Goal: Transaction & Acquisition: Purchase product/service

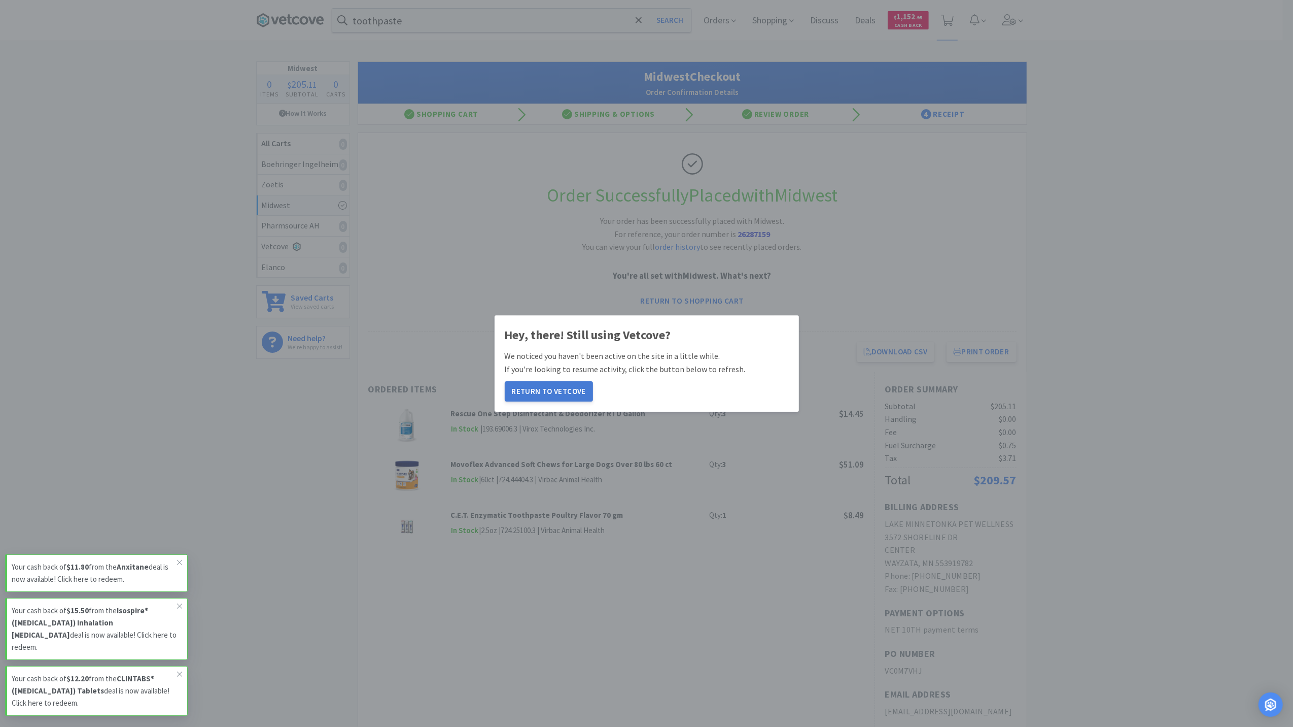
click at [541, 390] on button "Return to Vetcove" at bounding box center [549, 391] width 88 height 20
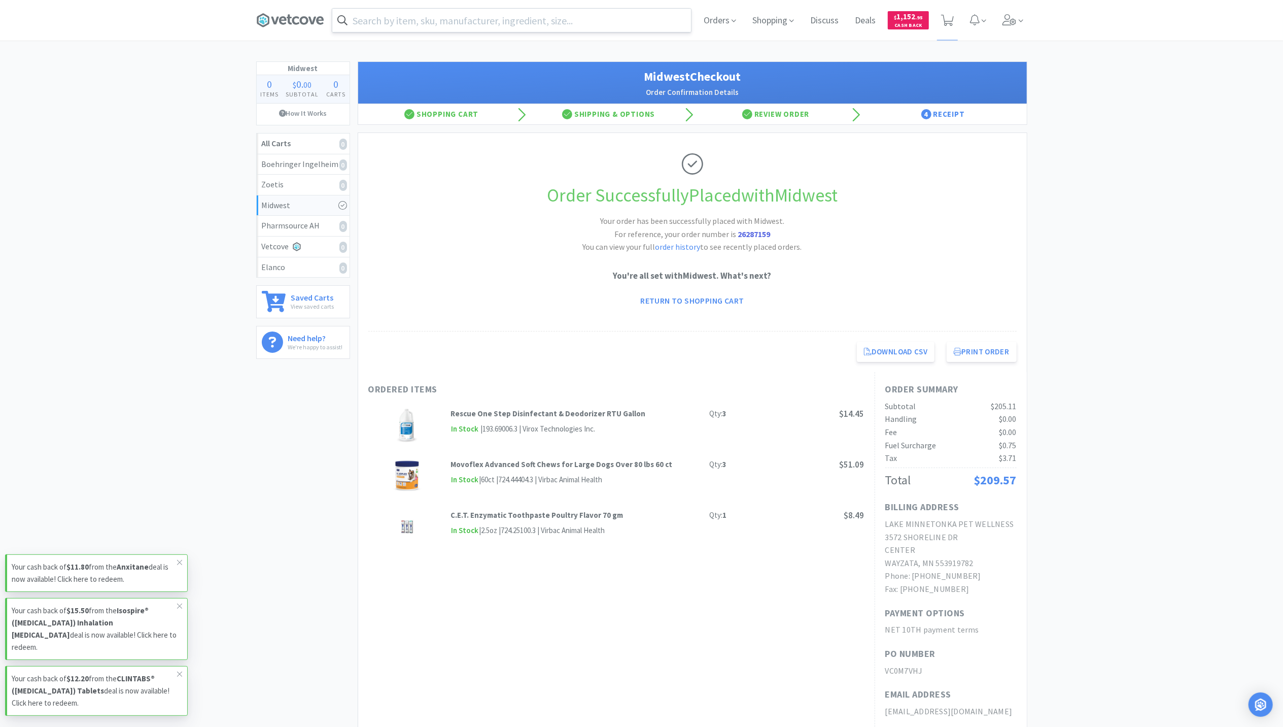
click at [568, 25] on input "text" at bounding box center [511, 20] width 359 height 23
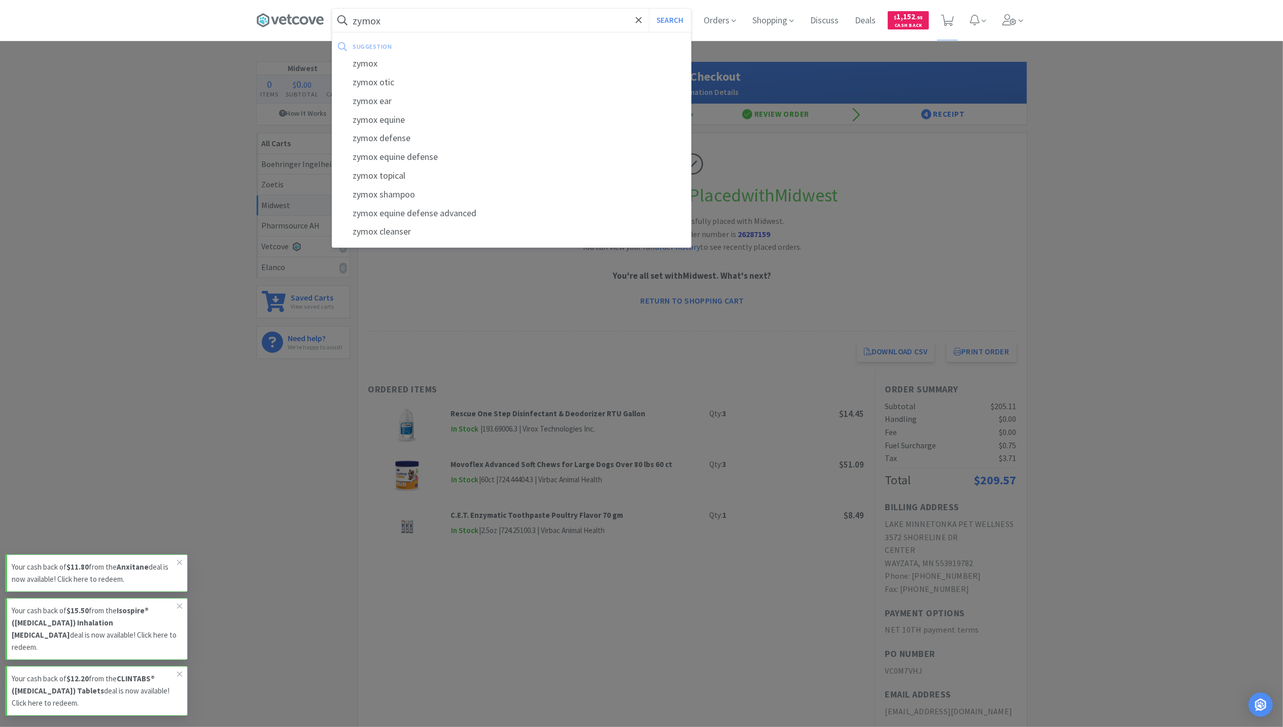
type input "zymox"
click at [649, 9] on button "Search" at bounding box center [670, 20] width 42 height 23
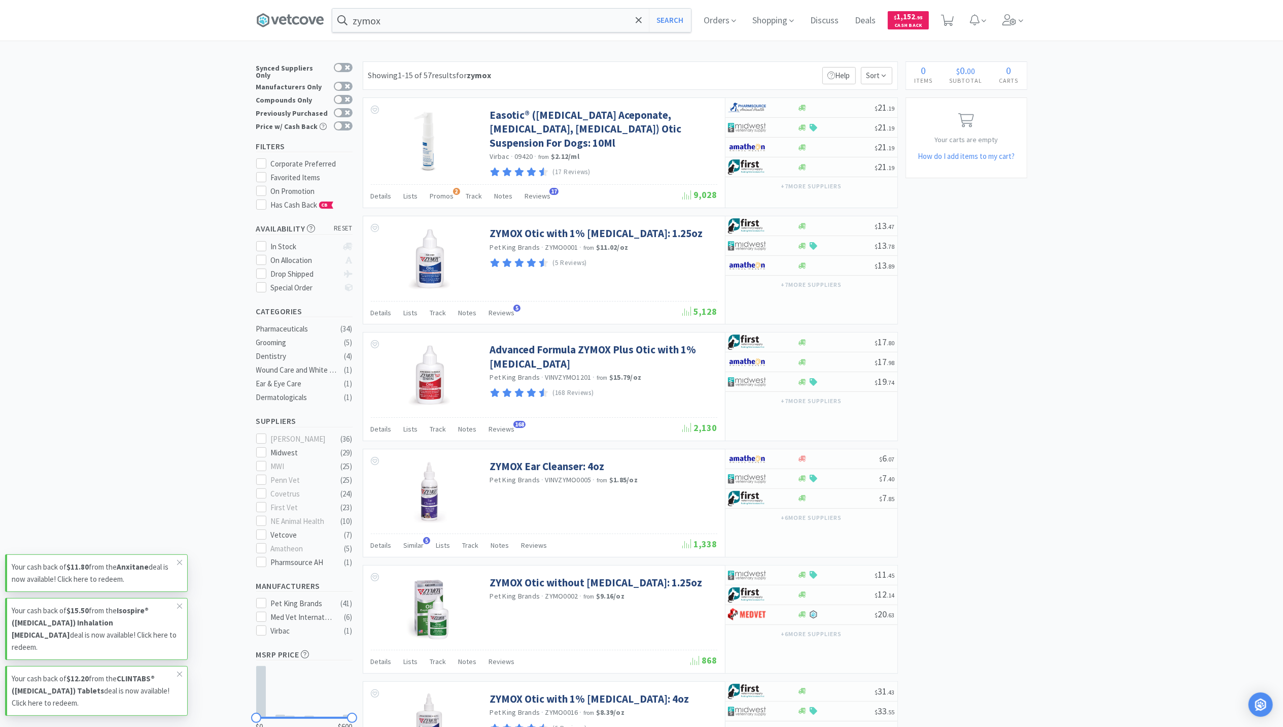
click at [999, 25] on div "Orders Shopping Discuss Discuss Deals Deals $ 1,152 . 95 Cash Back" at bounding box center [862, 20] width 332 height 41
click at [1023, 18] on icon at bounding box center [1021, 20] width 5 height 9
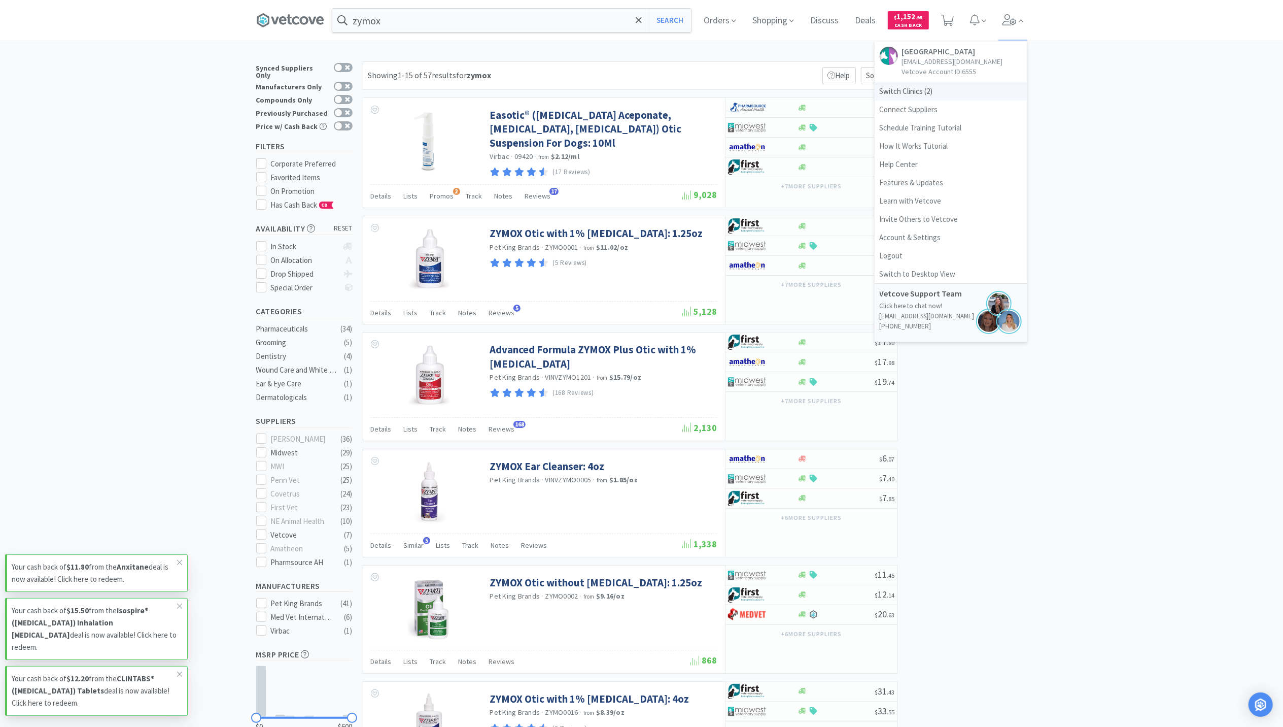
click at [881, 100] on span "Switch Clinics ( 2 )" at bounding box center [951, 91] width 152 height 18
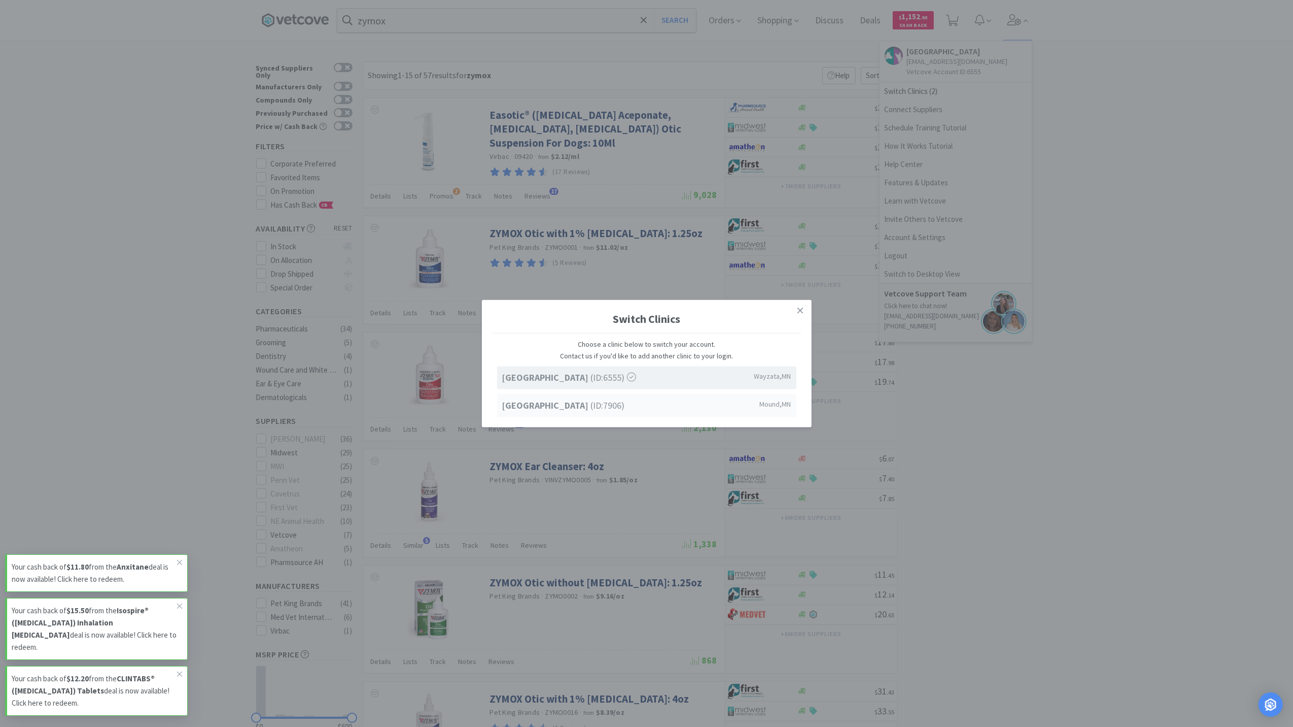
click at [609, 412] on span "Westonka Animal Hospital (ID: 7906 )" at bounding box center [563, 405] width 123 height 15
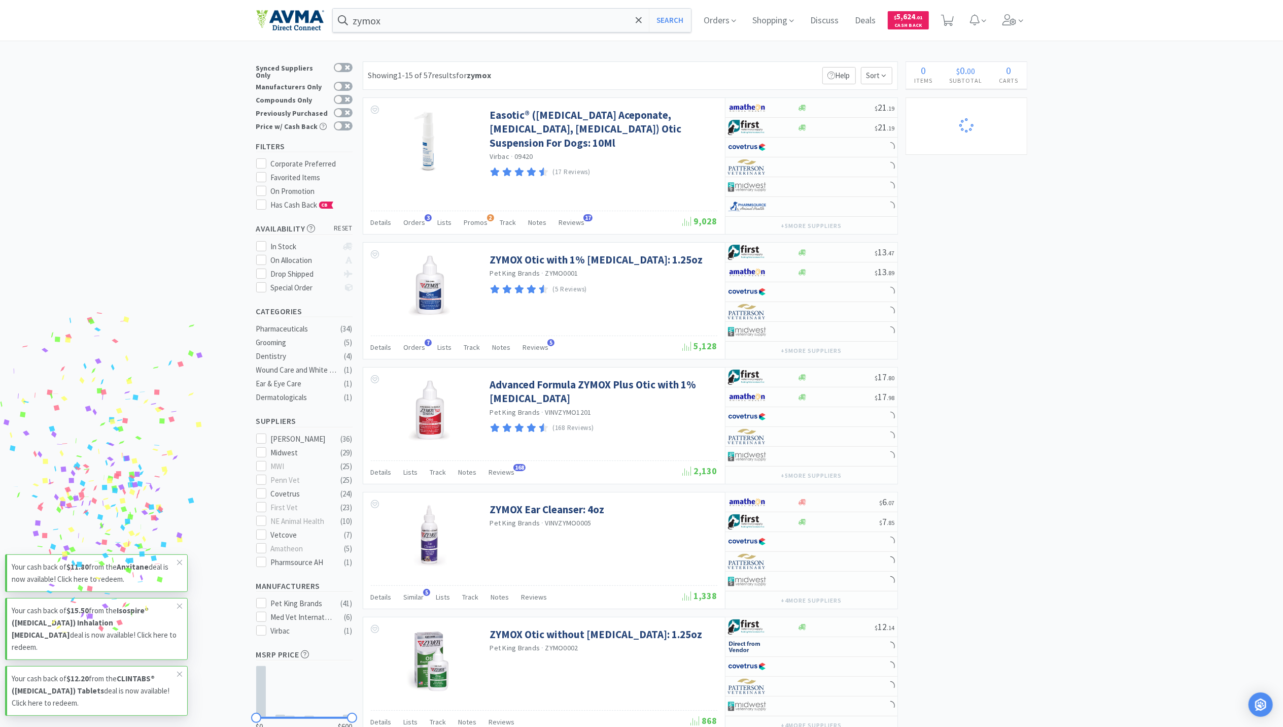
select select "1"
select select "50"
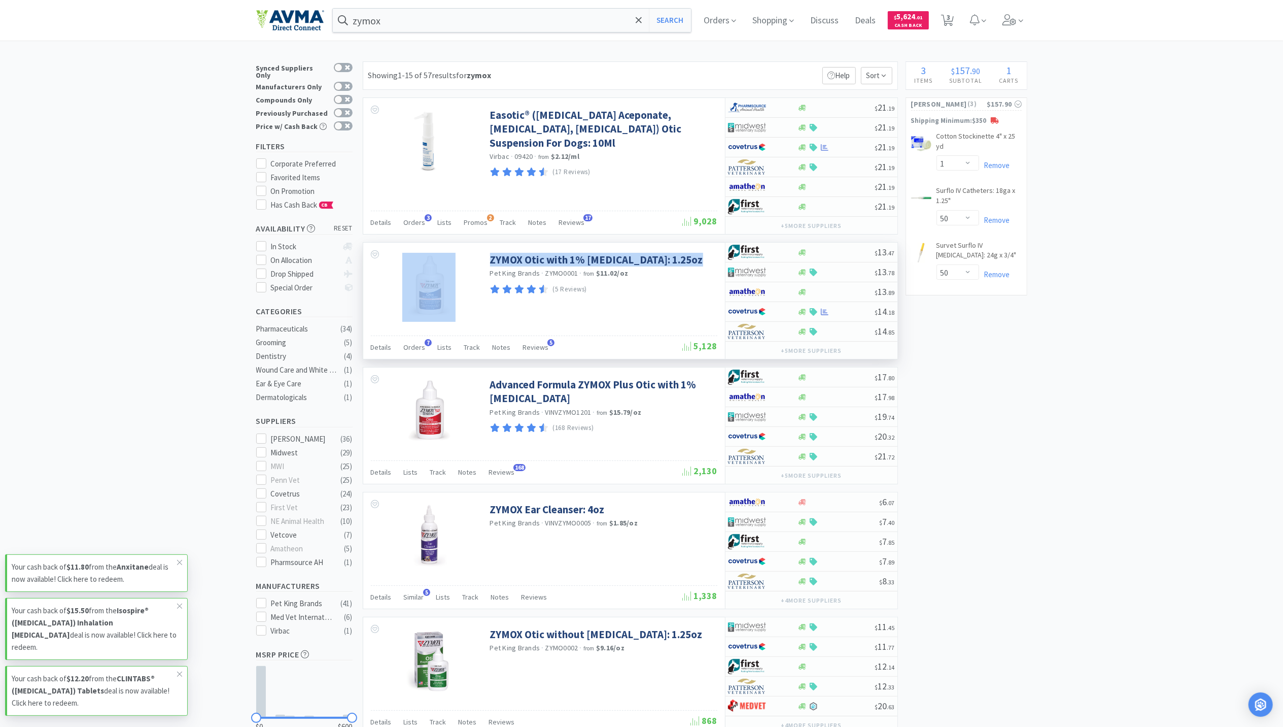
drag, startPoint x: 480, startPoint y: 260, endPoint x: 697, endPoint y: 267, distance: 216.7
click at [697, 267] on div "ZYMOX Otic with 1% [MEDICAL_DATA]: 1.25oz Pet King Brands · ZYMO0001 · from $11…" at bounding box center [544, 285] width 362 height 84
copy div "ZYMOX Otic with 1% [MEDICAL_DATA]: 1.25oz"
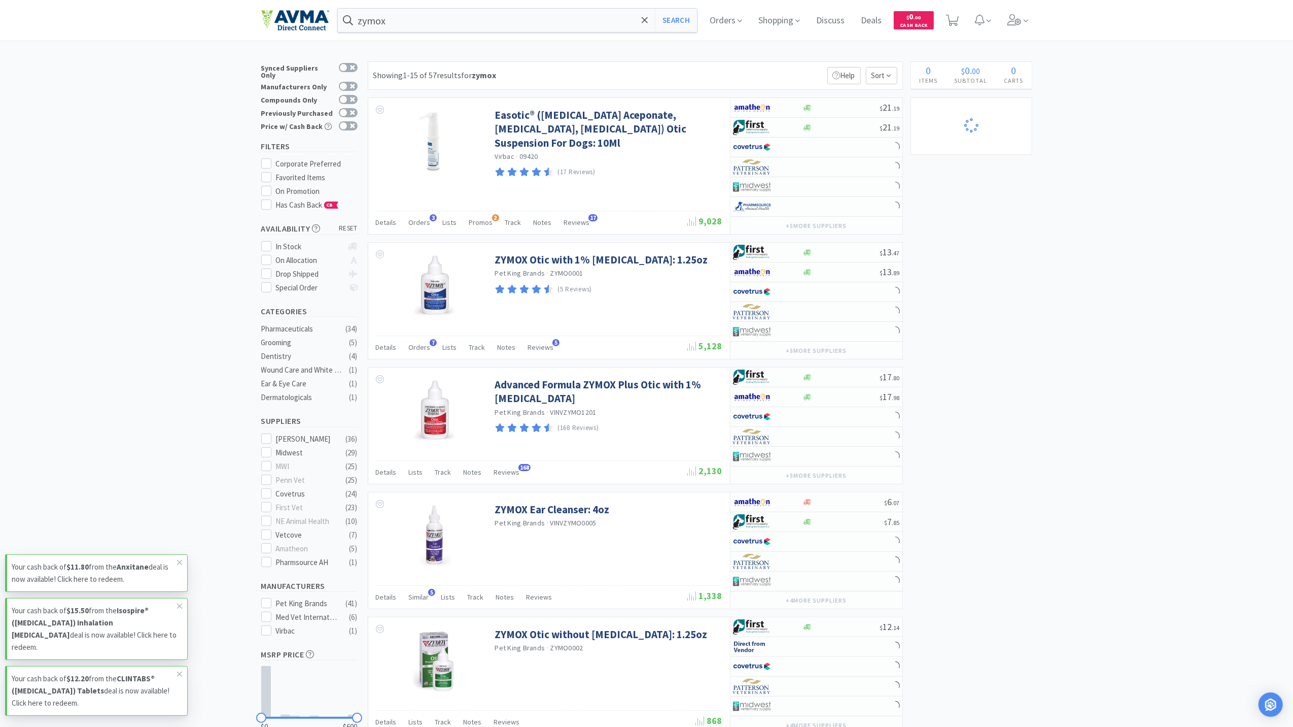
select select "1"
select select "50"
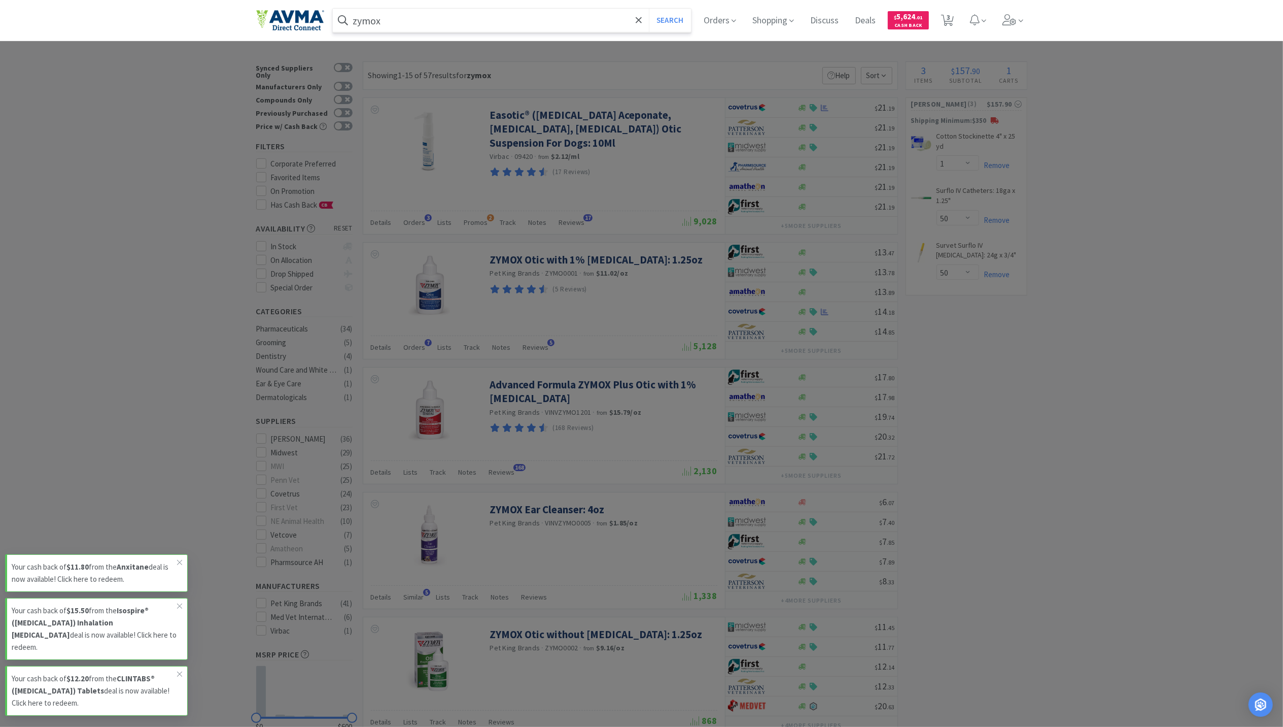
click at [404, 23] on input "zymox" at bounding box center [512, 20] width 359 height 23
click at [649, 9] on button "Search" at bounding box center [670, 20] width 42 height 23
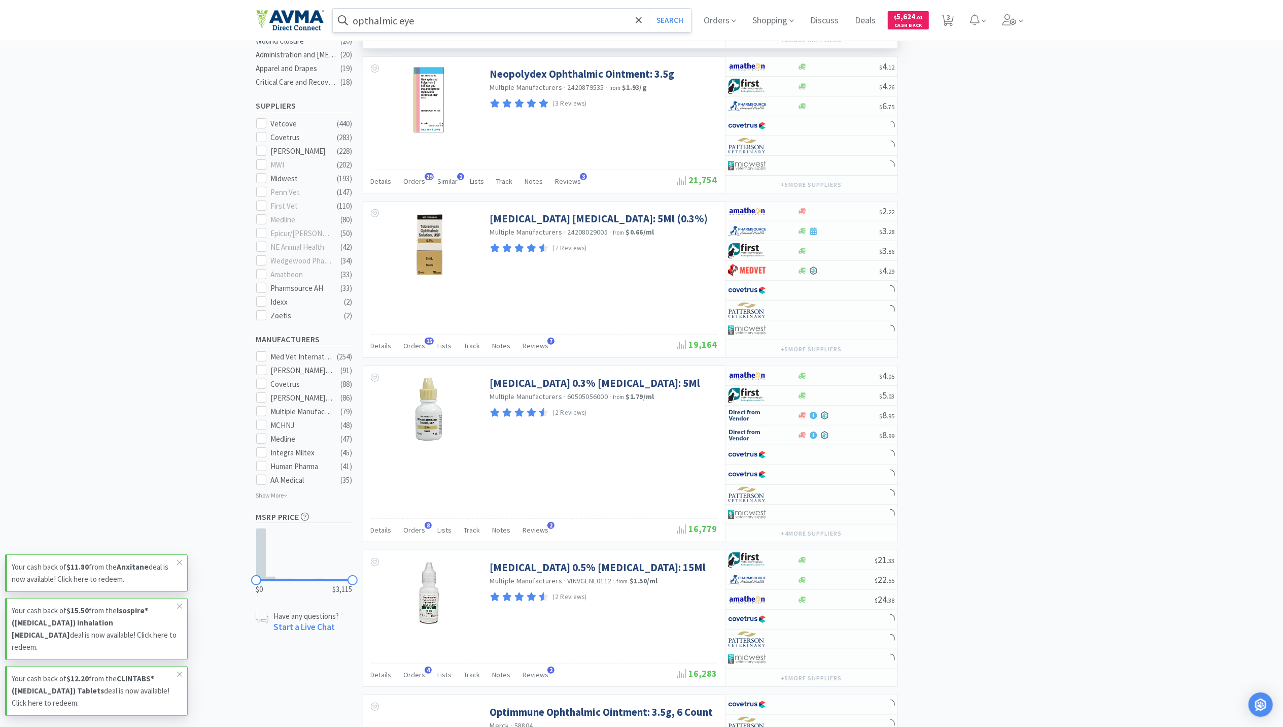
scroll to position [338, 0]
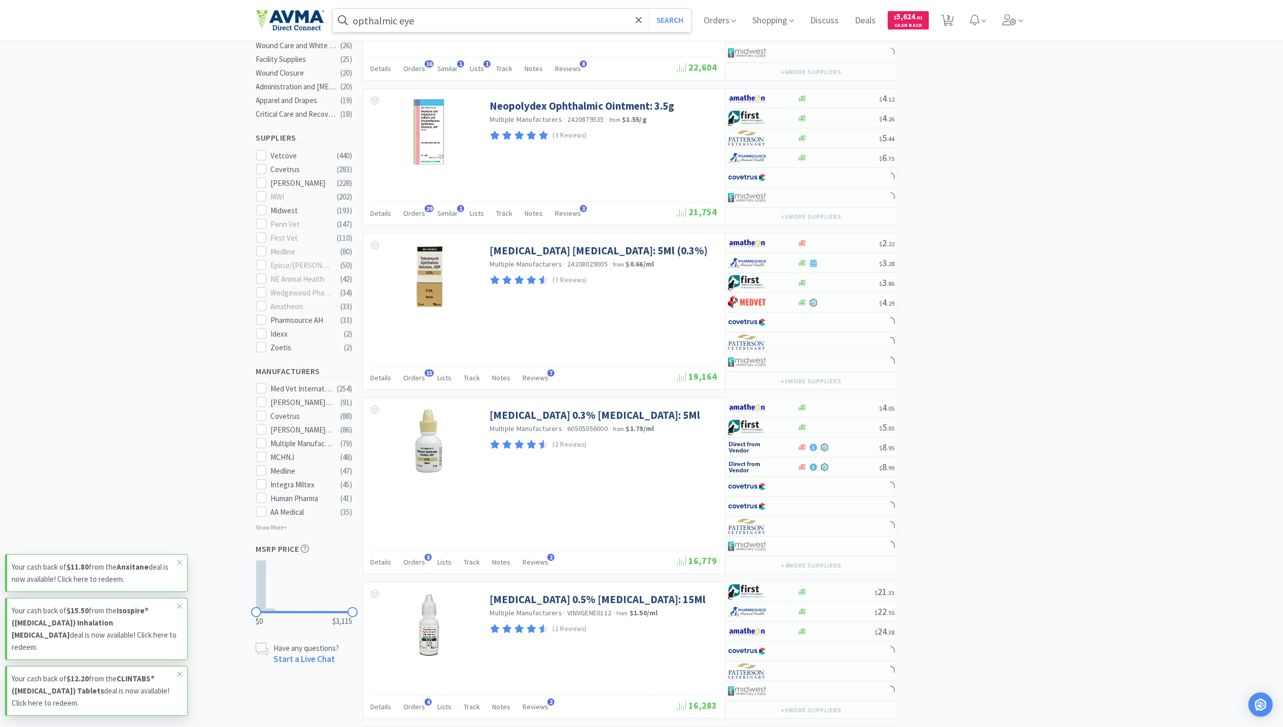
click at [489, 29] on input "opthalmic eye" at bounding box center [512, 20] width 359 height 23
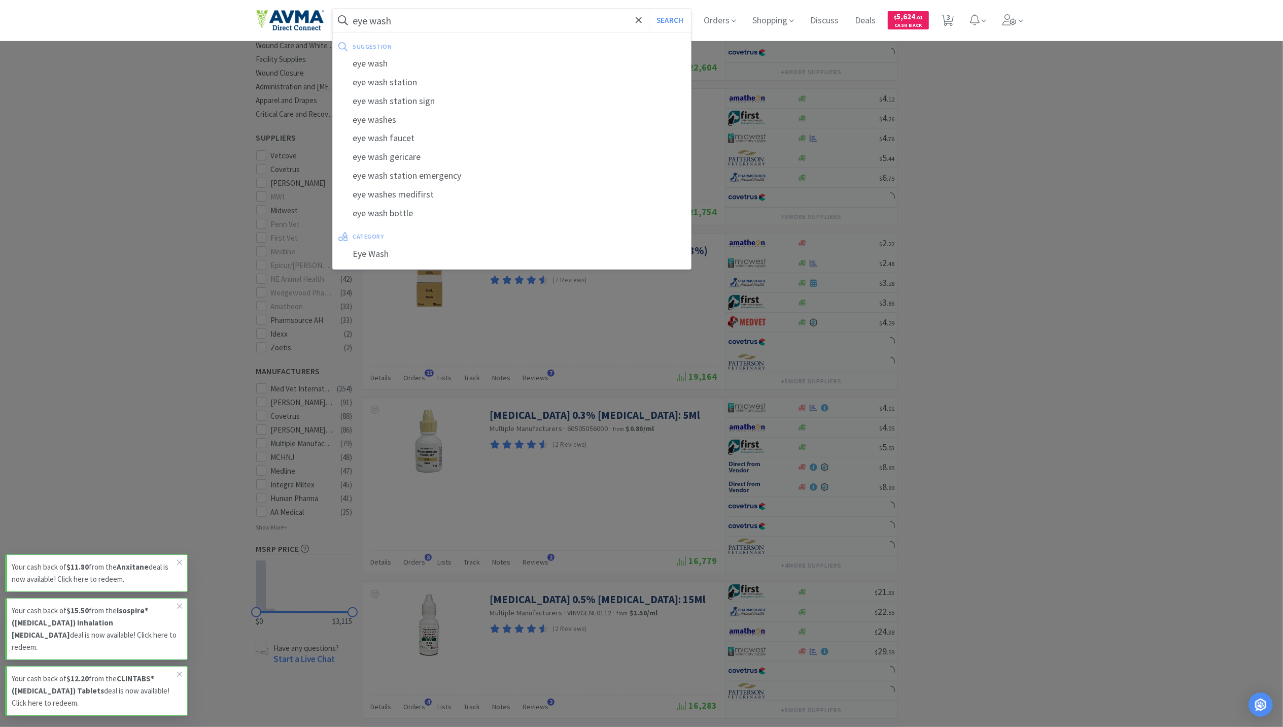
type input "eye wash"
click at [649, 9] on button "Search" at bounding box center [670, 20] width 42 height 23
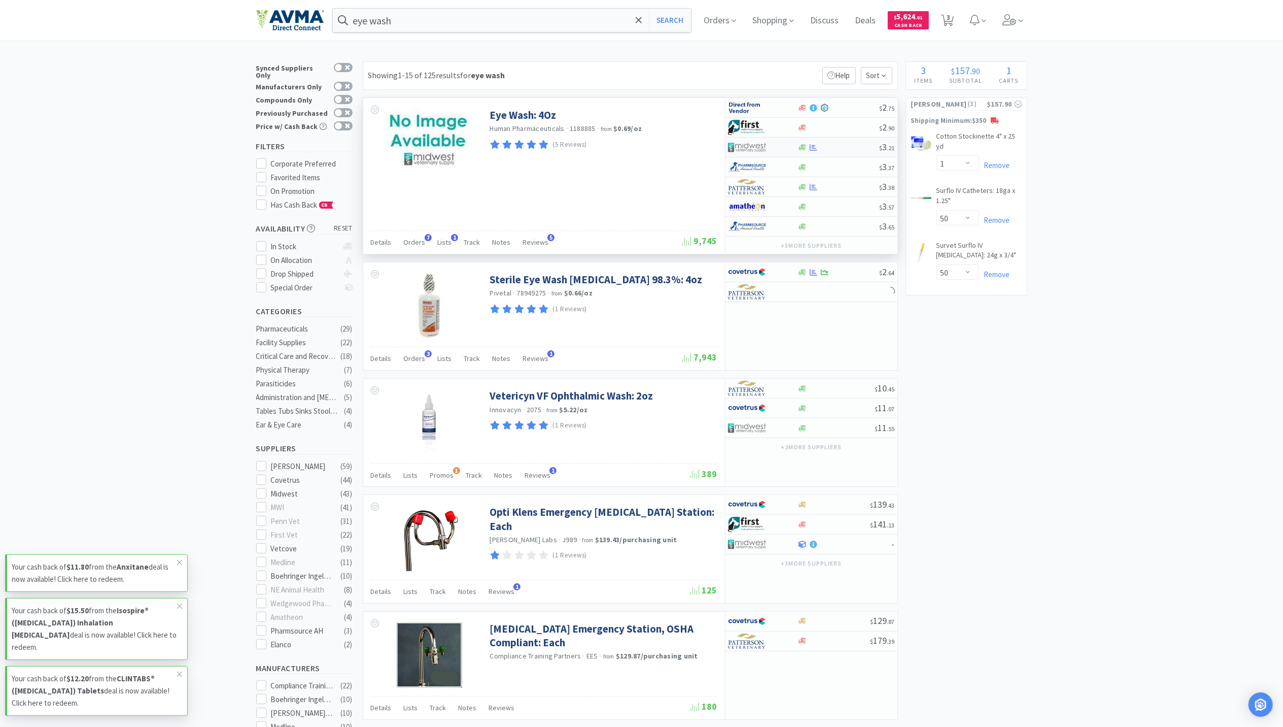
click at [812, 152] on div "$ 3 . 21" at bounding box center [812, 147] width 172 height 20
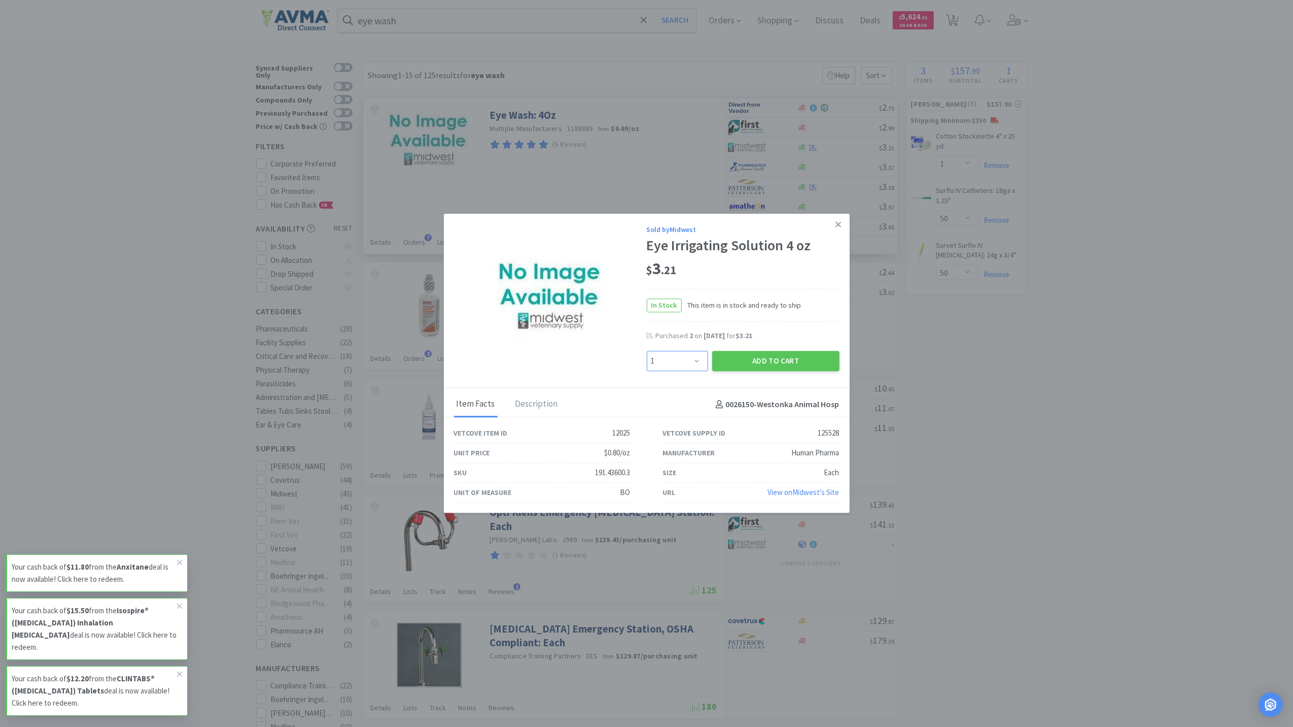
click at [688, 353] on select "Enter Quantity 1 2 3 4 5 6 7 8 9 10 11 12 13 14 15 16 17 18 19 20 Enter Quantity" at bounding box center [677, 361] width 61 height 20
select select "3"
click at [647, 351] on select "Enter Quantity 1 2 3 4 5 6 7 8 9 10 11 12 13 14 15 16 17 18 19 20 Enter Quantity" at bounding box center [677, 361] width 61 height 20
click at [780, 351] on button "Add to Cart" at bounding box center [775, 361] width 127 height 20
select select "3"
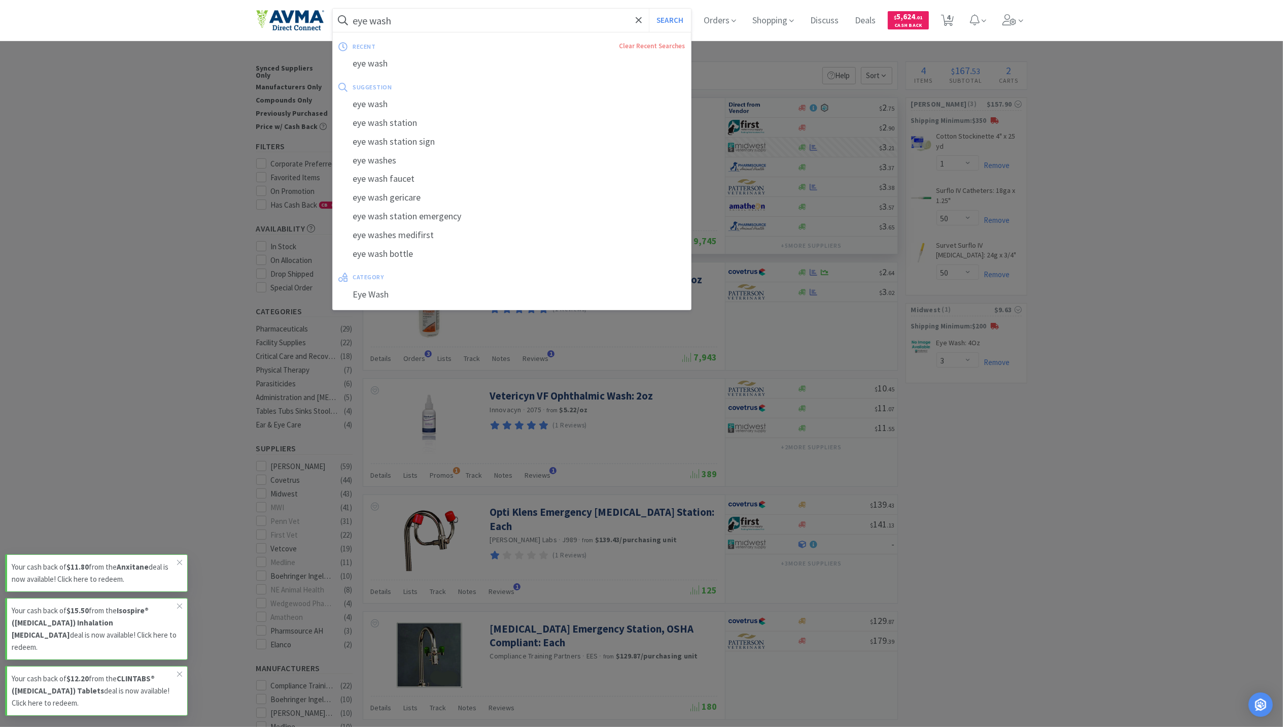
click at [459, 22] on input "eye wash" at bounding box center [512, 20] width 359 height 23
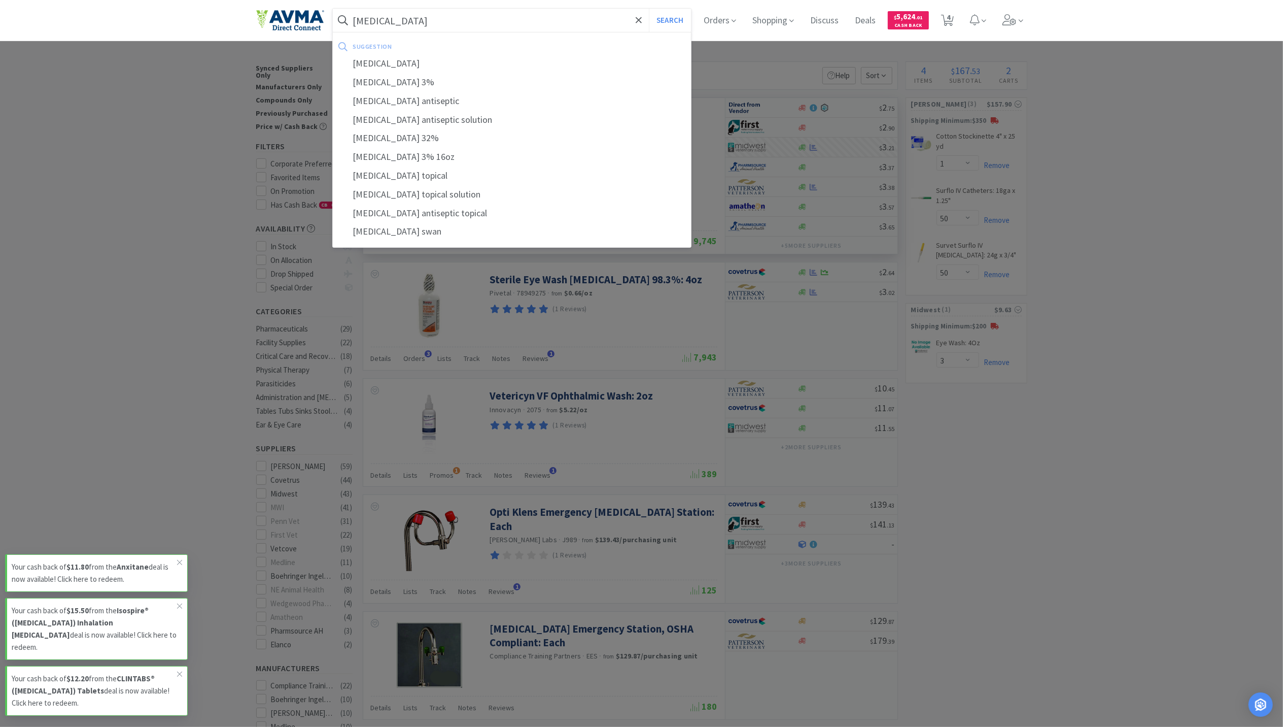
click at [649, 9] on button "Search" at bounding box center [670, 20] width 42 height 23
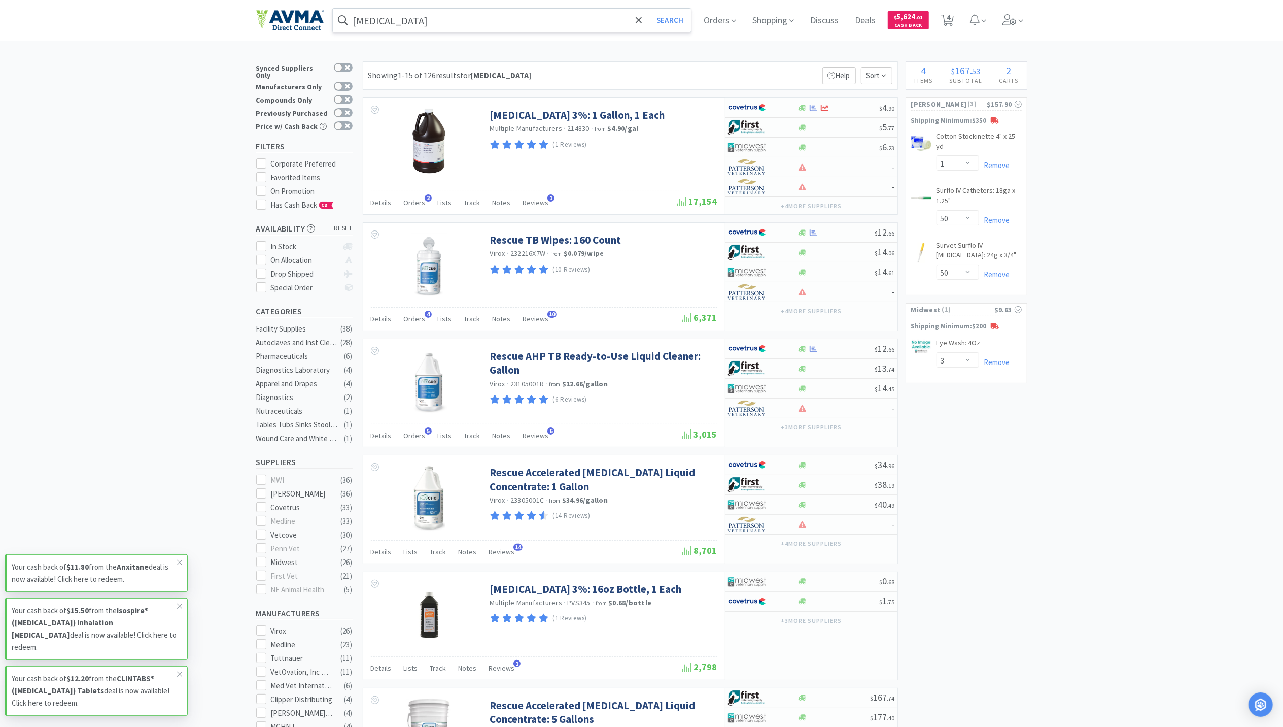
click at [465, 22] on input "hydrogen peroxide" at bounding box center [512, 20] width 359 height 23
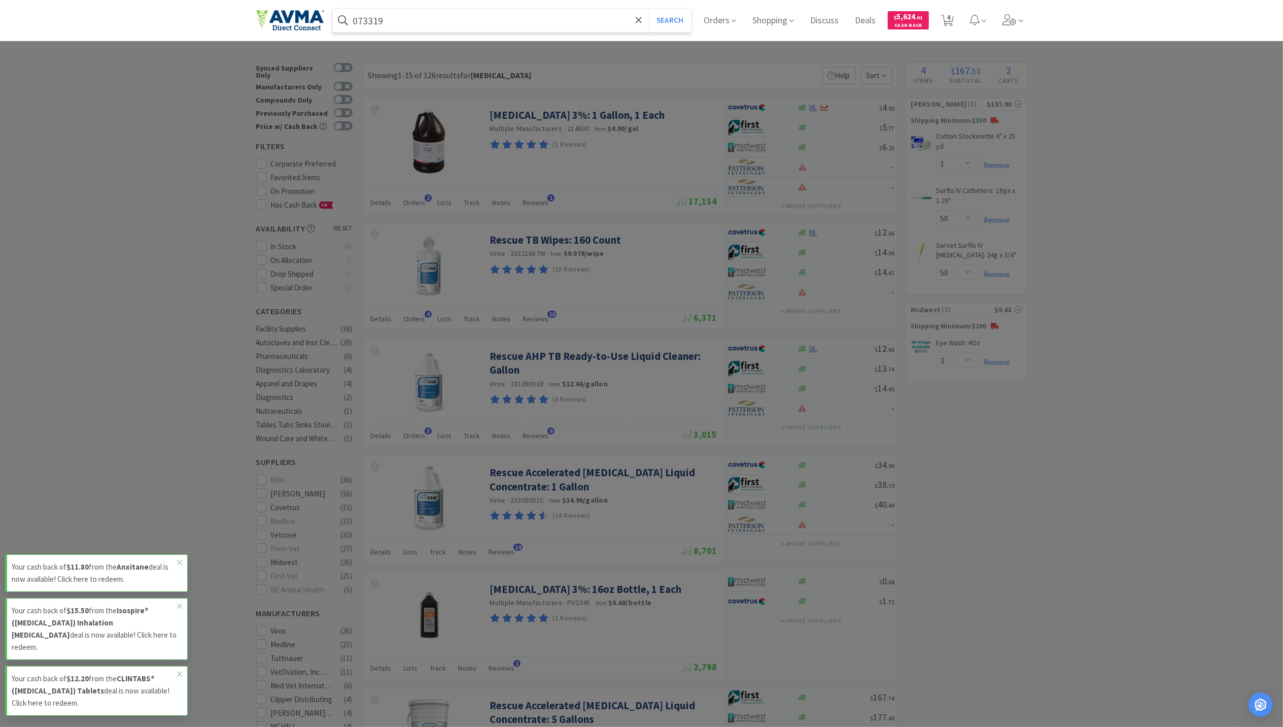
type input "073319"
click at [649, 9] on button "Search" at bounding box center [670, 20] width 42 height 23
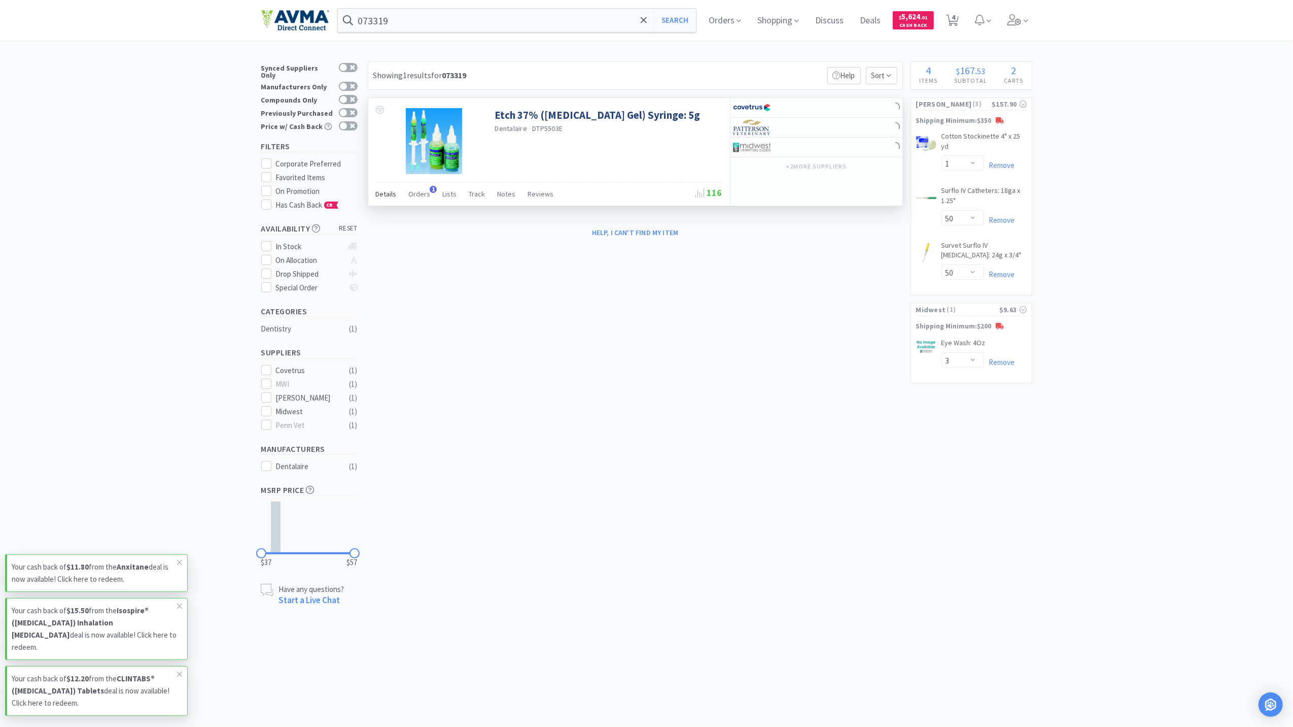
click at [388, 195] on span "Details" at bounding box center [386, 193] width 21 height 9
